Goal: Check status: Check status

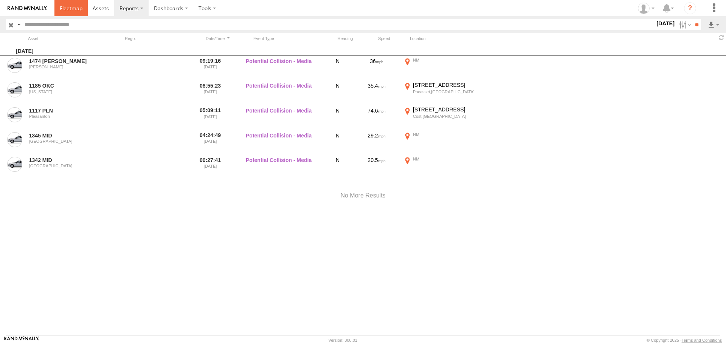
click at [73, 11] on span at bounding box center [71, 8] width 23 height 7
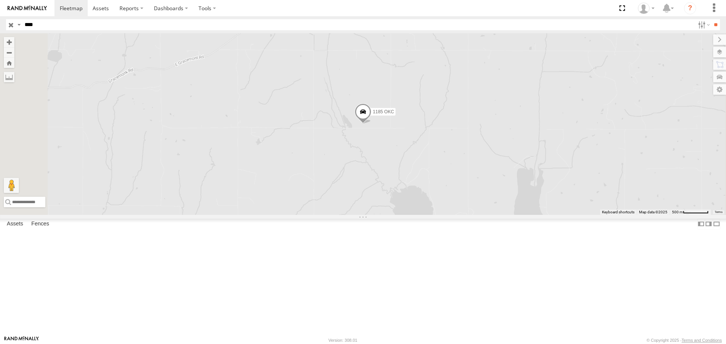
click at [711, 19] on input "**" at bounding box center [715, 24] width 9 height 11
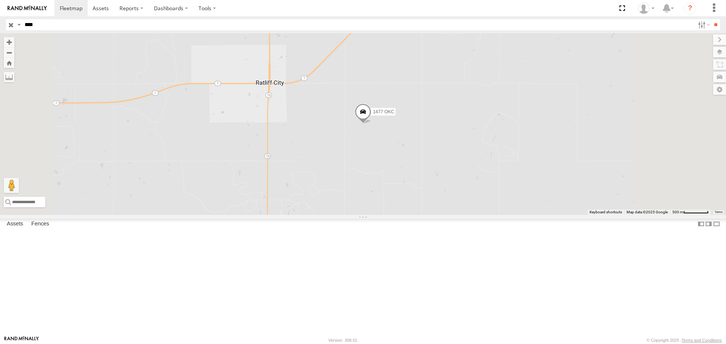
click at [394, 115] on span "1477 OKC" at bounding box center [383, 111] width 21 height 5
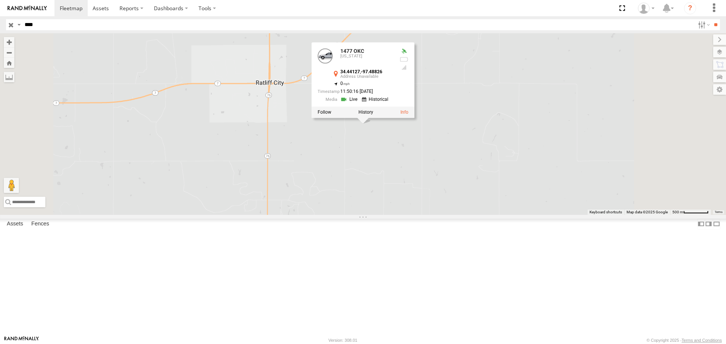
click at [0, 0] on link at bounding box center [0, 0] width 0 height 0
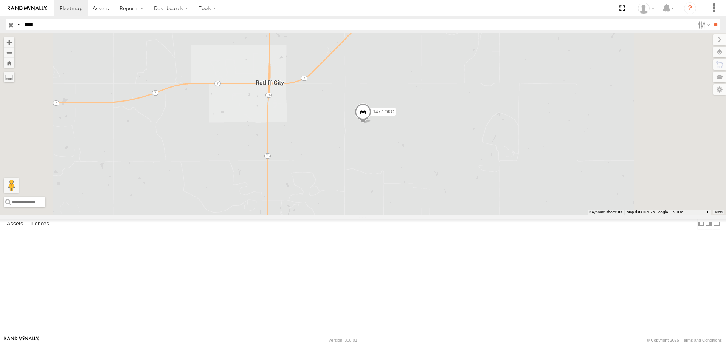
click at [33, 24] on input "****" at bounding box center [358, 24] width 673 height 11
type input "****"
click at [711, 19] on input "**" at bounding box center [715, 24] width 9 height 11
click at [0, 0] on link at bounding box center [0, 0] width 0 height 0
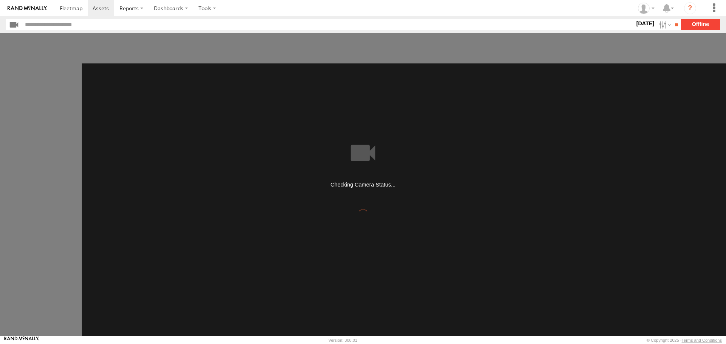
click at [635, 24] on label "[DATE]" at bounding box center [644, 23] width 21 height 8
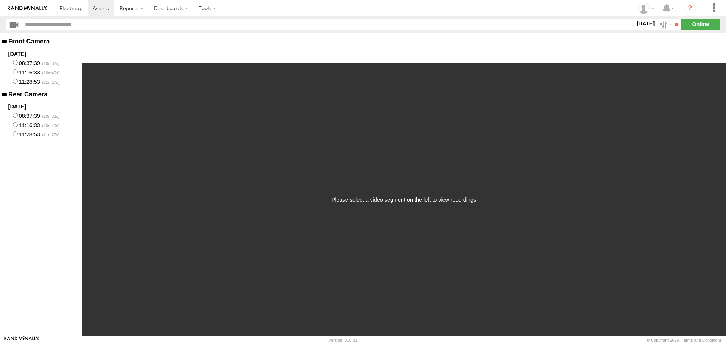
click at [0, 0] on label at bounding box center [0, 0] width 0 height 0
click at [672, 24] on input "**" at bounding box center [676, 24] width 9 height 11
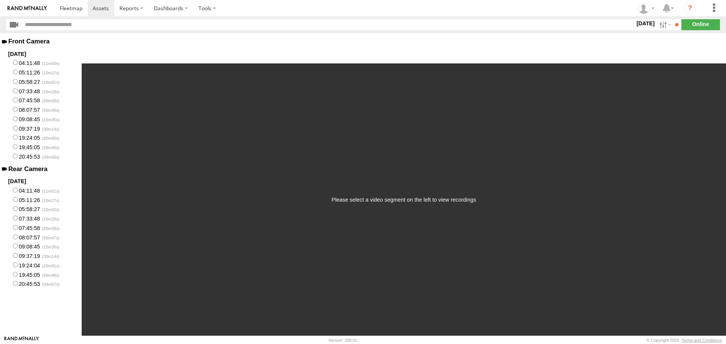
click at [29, 63] on label "04:11:48" at bounding box center [41, 62] width 82 height 9
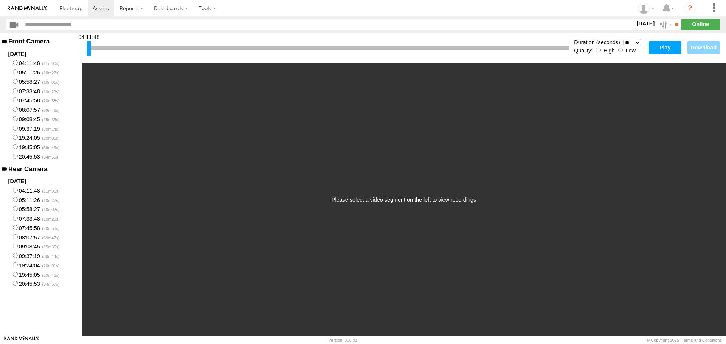
click at [658, 46] on button "Play" at bounding box center [665, 48] width 33 height 14
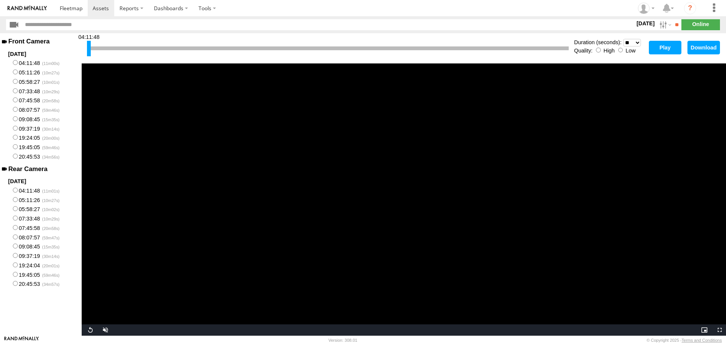
click at [31, 100] on label "07:45:58" at bounding box center [41, 100] width 82 height 9
click at [637, 43] on select "* ** ** ** ** ** ** *** *** *** ***" at bounding box center [632, 43] width 18 height 8
click at [623, 39] on select "* ** ** ** ** ** ** *** *** *** ***" at bounding box center [632, 43] width 18 height 8
click at [659, 48] on button "Play" at bounding box center [665, 48] width 33 height 14
click at [88, 330] on span "Video Player" at bounding box center [89, 330] width 15 height 0
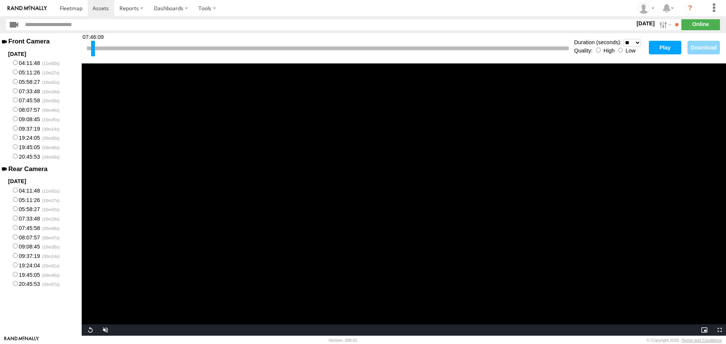
drag, startPoint x: 88, startPoint y: 46, endPoint x: 93, endPoint y: 48, distance: 4.4
click at [93, 48] on div at bounding box center [93, 48] width 4 height 15
click at [658, 51] on button "Play" at bounding box center [665, 48] width 33 height 14
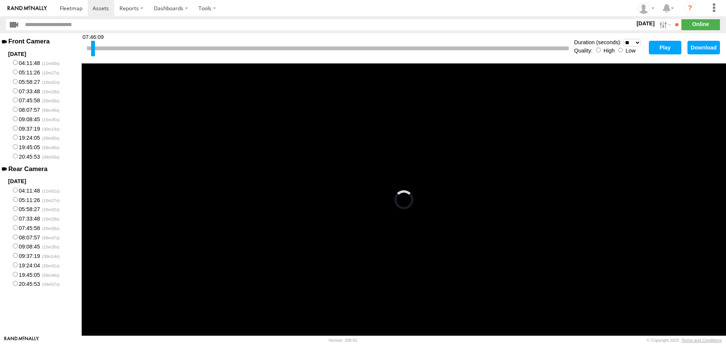
click at [29, 119] on label "09:08:45" at bounding box center [41, 118] width 82 height 9
select select "**"
drag, startPoint x: 88, startPoint y: 43, endPoint x: 558, endPoint y: 45, distance: 469.9
click at [558, 45] on div at bounding box center [559, 48] width 4 height 15
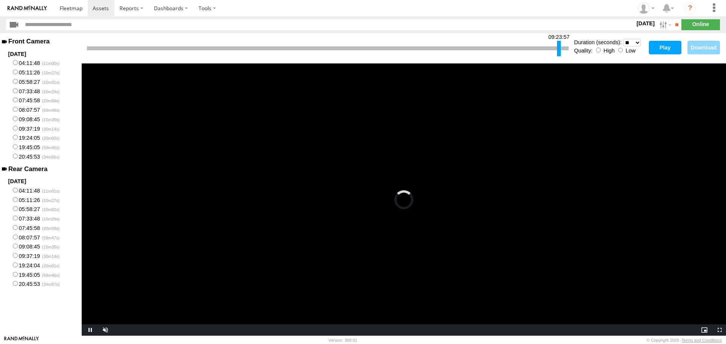
click at [665, 50] on button "Play" at bounding box center [665, 48] width 33 height 14
click at [31, 137] on label "19:24:05" at bounding box center [41, 137] width 82 height 9
drag, startPoint x: 88, startPoint y: 46, endPoint x: 565, endPoint y: 45, distance: 476.3
click at [565, 45] on div at bounding box center [565, 48] width 4 height 15
click at [674, 47] on button "Play" at bounding box center [665, 48] width 33 height 14
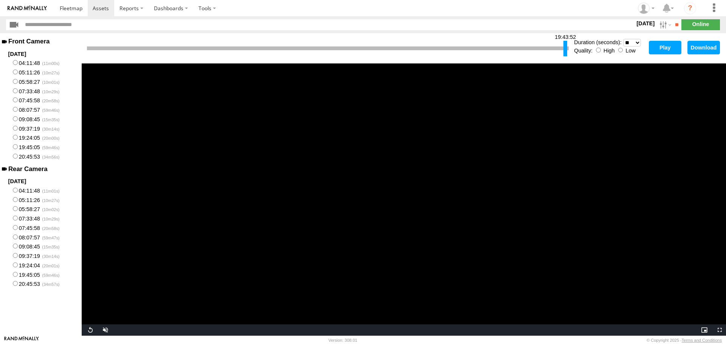
click at [29, 148] on label "19:45:05" at bounding box center [41, 146] width 82 height 9
drag, startPoint x: 88, startPoint y: 42, endPoint x: 565, endPoint y: 47, distance: 477.4
click at [565, 47] on div at bounding box center [566, 48] width 4 height 15
click at [665, 50] on button "Play" at bounding box center [665, 48] width 33 height 14
drag, startPoint x: 569, startPoint y: 46, endPoint x: 575, endPoint y: 44, distance: 6.8
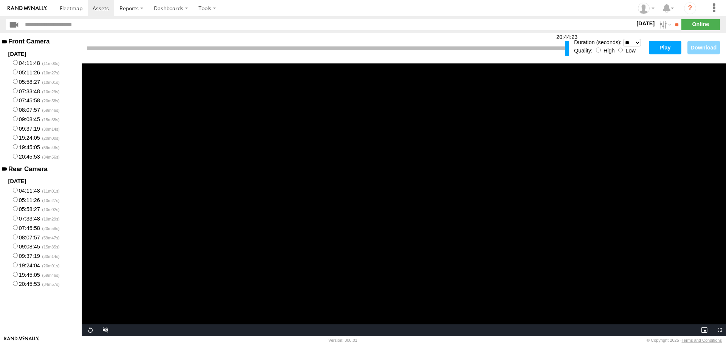
click at [575, 44] on div "20:44:23 Duration (seconds): * ** ** ** ** ** ** *** *** *** *** Quality: High …" at bounding box center [404, 48] width 644 height 30
click at [657, 46] on button "Play" at bounding box center [665, 48] width 33 height 14
click at [30, 156] on label "20:45:53" at bounding box center [41, 156] width 82 height 9
drag, startPoint x: 88, startPoint y: 46, endPoint x: 589, endPoint y: 87, distance: 502.5
click at [582, 81] on div "21:20:33 Duration (seconds): * ** ** ** ** ** ** *** *** *** *** Quality: High …" at bounding box center [404, 184] width 644 height 303
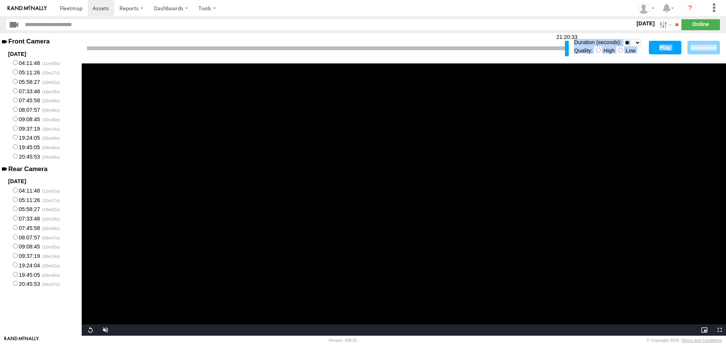
click at [668, 48] on button "Play" at bounding box center [665, 48] width 33 height 14
click at [544, 91] on video "Video Player" at bounding box center [404, 200] width 644 height 273
click at [555, 60] on div "21:20:33 Duration (seconds): * ** ** ** ** ** ** *** *** *** *** Quality: High …" at bounding box center [404, 48] width 644 height 30
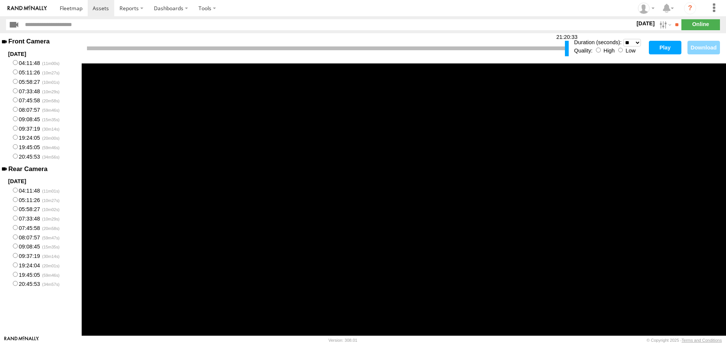
drag, startPoint x: 566, startPoint y: 48, endPoint x: 570, endPoint y: 50, distance: 4.7
click at [570, 50] on div "21:20:33 Duration (seconds): * ** ** ** ** ** ** *** *** *** *** Quality: High …" at bounding box center [404, 48] width 644 height 30
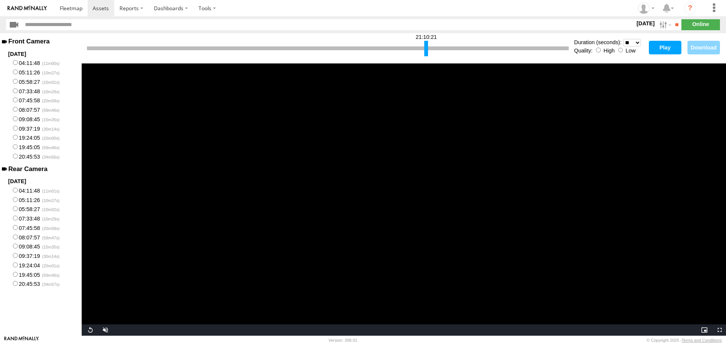
click at [427, 49] on div at bounding box center [426, 48] width 4 height 15
click at [667, 47] on button "Play" at bounding box center [665, 48] width 33 height 14
drag, startPoint x: 425, startPoint y: 49, endPoint x: 407, endPoint y: 49, distance: 17.8
click at [407, 49] on div at bounding box center [408, 48] width 4 height 15
click at [665, 49] on button "Play" at bounding box center [665, 48] width 33 height 14
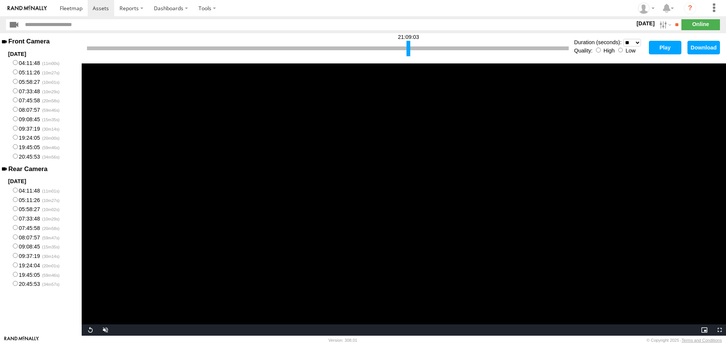
click at [643, 22] on label "14 Sep 25" at bounding box center [645, 23] width 21 height 8
click at [0, 0] on label at bounding box center [0, 0] width 0 height 0
click at [672, 23] on input "**" at bounding box center [676, 24] width 9 height 11
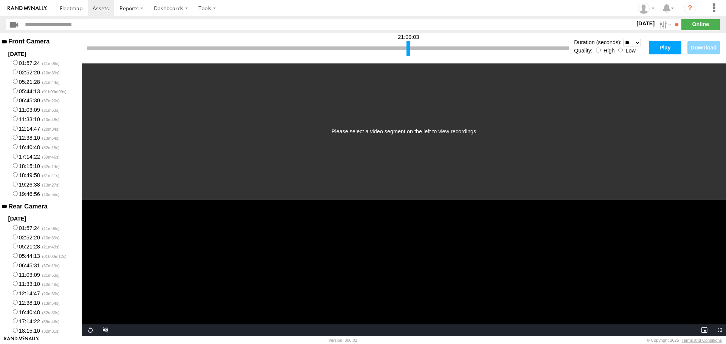
click at [29, 81] on label "05:21:28" at bounding box center [41, 81] width 82 height 9
click at [666, 48] on button "Play" at bounding box center [665, 48] width 33 height 14
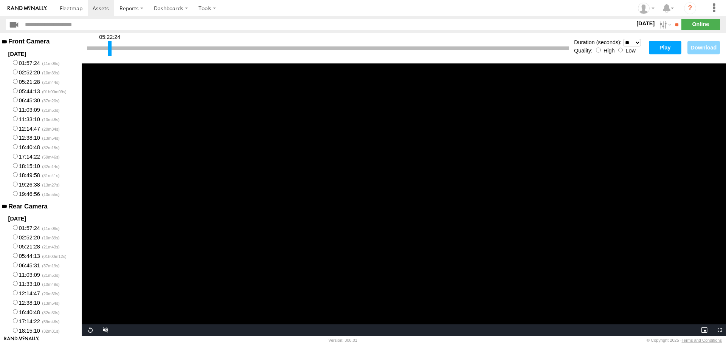
drag, startPoint x: 89, startPoint y: 47, endPoint x: 110, endPoint y: 50, distance: 21.0
click at [110, 50] on div at bounding box center [110, 48] width 4 height 15
click at [657, 52] on button "Play" at bounding box center [665, 48] width 33 height 14
click at [27, 90] on label "05:44:13" at bounding box center [41, 90] width 82 height 9
click at [668, 45] on button "Play" at bounding box center [665, 48] width 33 height 14
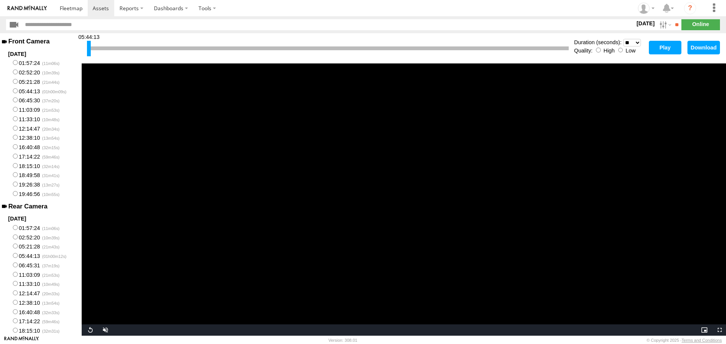
click at [23, 82] on label "05:21:28" at bounding box center [41, 81] width 82 height 9
drag, startPoint x: 87, startPoint y: 45, endPoint x: 296, endPoint y: 45, distance: 208.7
click at [296, 45] on div at bounding box center [298, 48] width 4 height 15
click at [662, 49] on button "Play" at bounding box center [665, 48] width 33 height 14
click at [88, 330] on span "Video Player" at bounding box center [89, 330] width 15 height 0
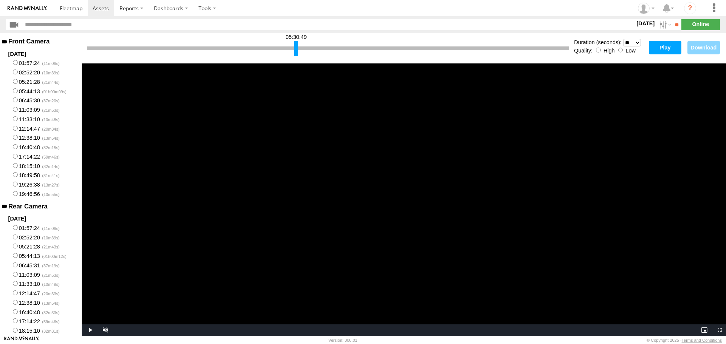
click at [294, 51] on div at bounding box center [296, 48] width 4 height 15
click at [183, 49] on div at bounding box center [184, 48] width 4 height 15
click at [662, 48] on button "Play" at bounding box center [665, 48] width 33 height 14
click at [32, 193] on label "19:46:56" at bounding box center [41, 193] width 82 height 9
click at [671, 50] on button "Play" at bounding box center [665, 48] width 33 height 14
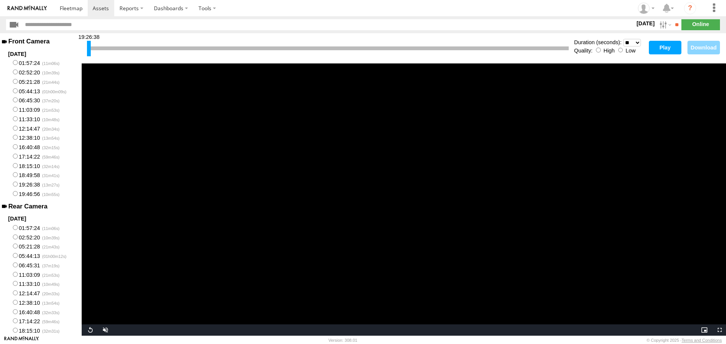
click at [662, 48] on button "Play" at bounding box center [665, 48] width 33 height 14
click at [668, 47] on button "Play" at bounding box center [665, 48] width 33 height 14
drag, startPoint x: 88, startPoint y: 48, endPoint x: 307, endPoint y: 58, distance: 219.1
click at [283, 56] on div "19:02:52" at bounding box center [328, 48] width 482 height 19
click at [671, 49] on button "Play" at bounding box center [665, 48] width 33 height 14
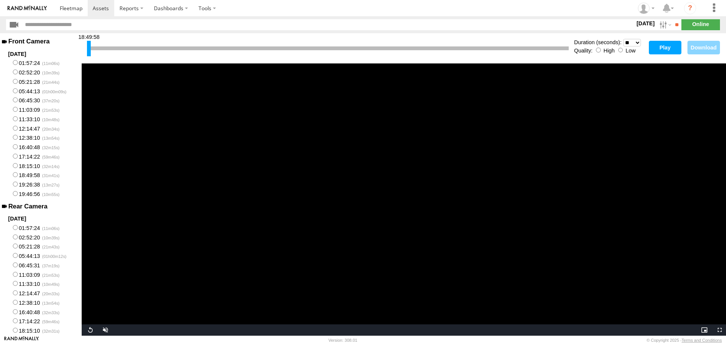
drag, startPoint x: 283, startPoint y: 45, endPoint x: 88, endPoint y: 57, distance: 195.8
click at [87, 57] on div "18:49:58" at bounding box center [328, 48] width 482 height 19
click at [661, 45] on button "Play" at bounding box center [665, 48] width 33 height 14
